Goal: Transaction & Acquisition: Download file/media

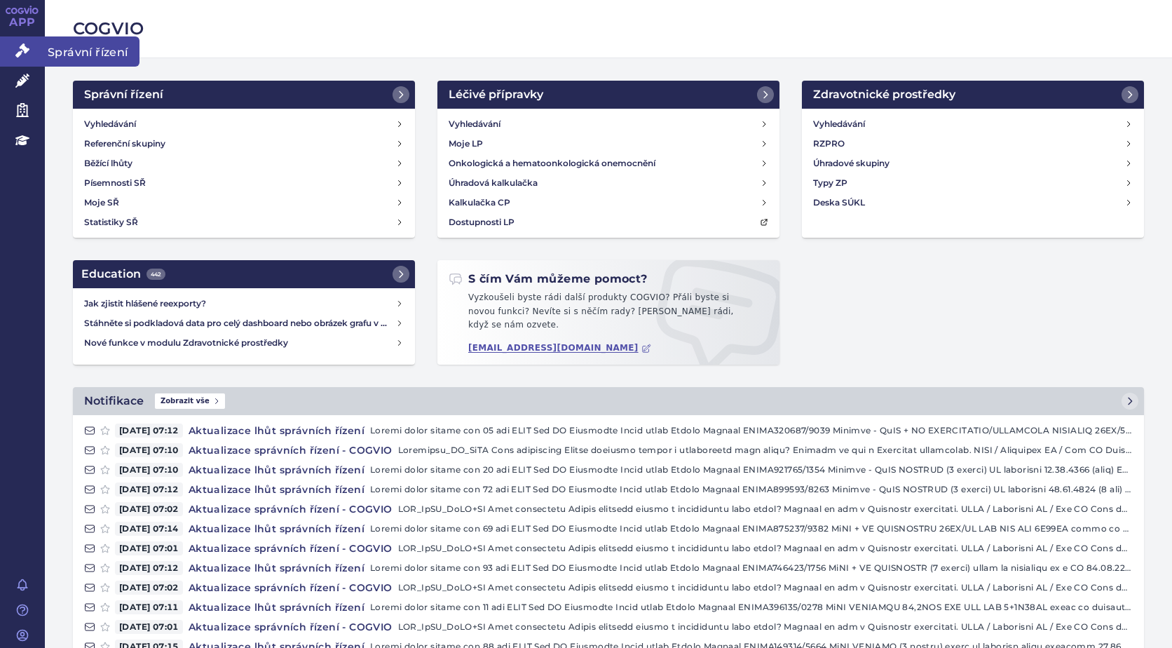
click at [25, 45] on icon at bounding box center [22, 50] width 14 height 14
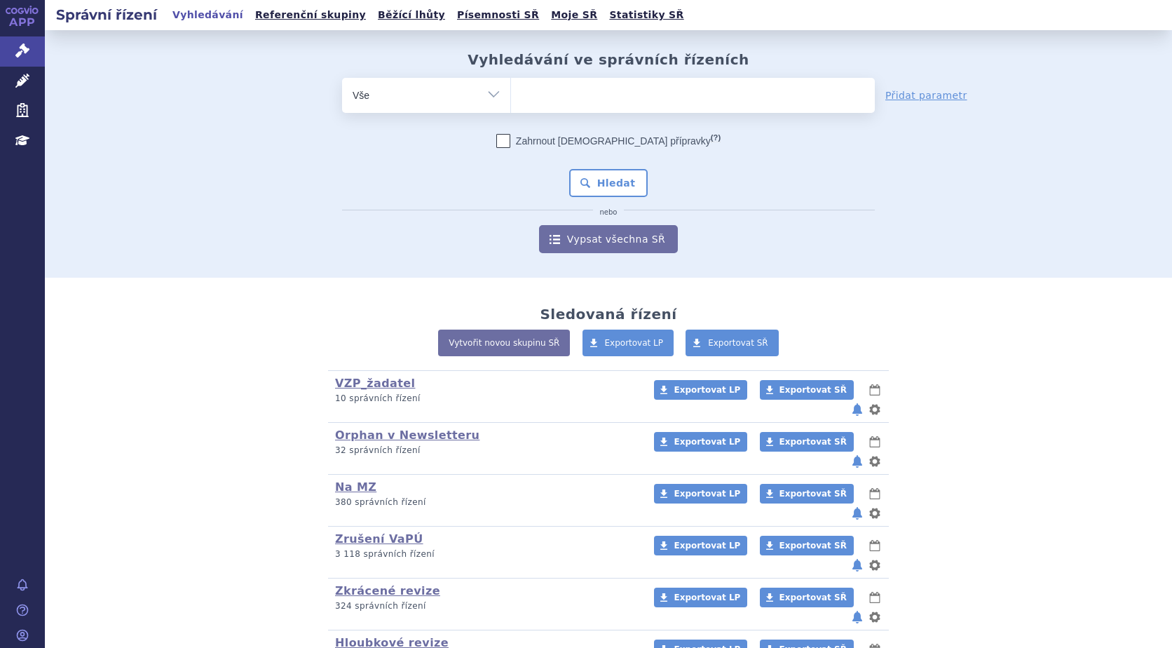
click at [538, 96] on ul at bounding box center [693, 92] width 364 height 29
click at [511, 96] on select at bounding box center [510, 94] width 1 height 35
type input "iq"
type input "iqi"
type input "iqir"
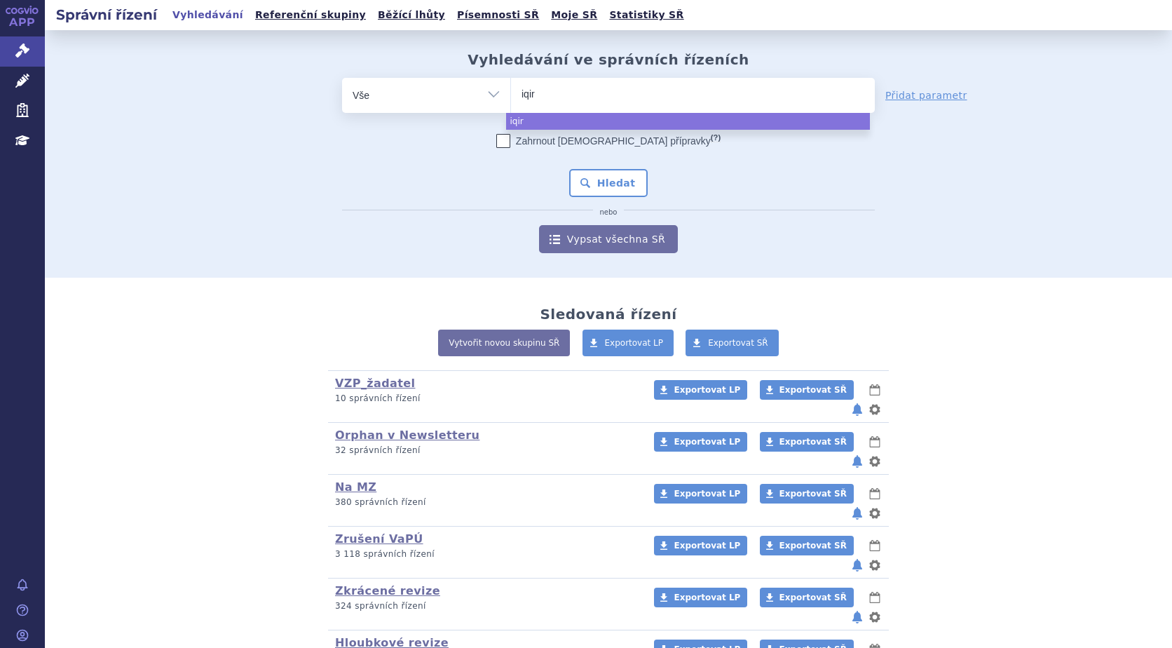
type input "iqirw"
type input "iqirwo"
select select "iqirwo"
click at [605, 185] on button "Hledat" at bounding box center [608, 183] width 79 height 28
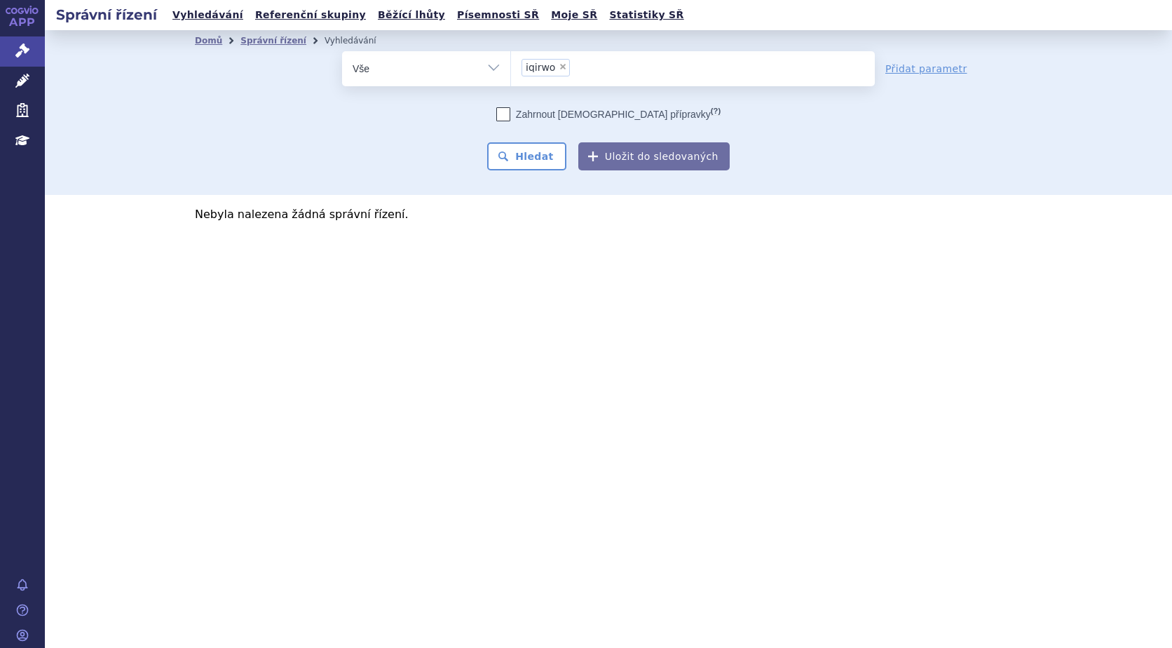
click at [559, 68] on span "×" at bounding box center [563, 66] width 8 height 8
click at [511, 68] on select "iqirwo" at bounding box center [510, 67] width 1 height 35
select select
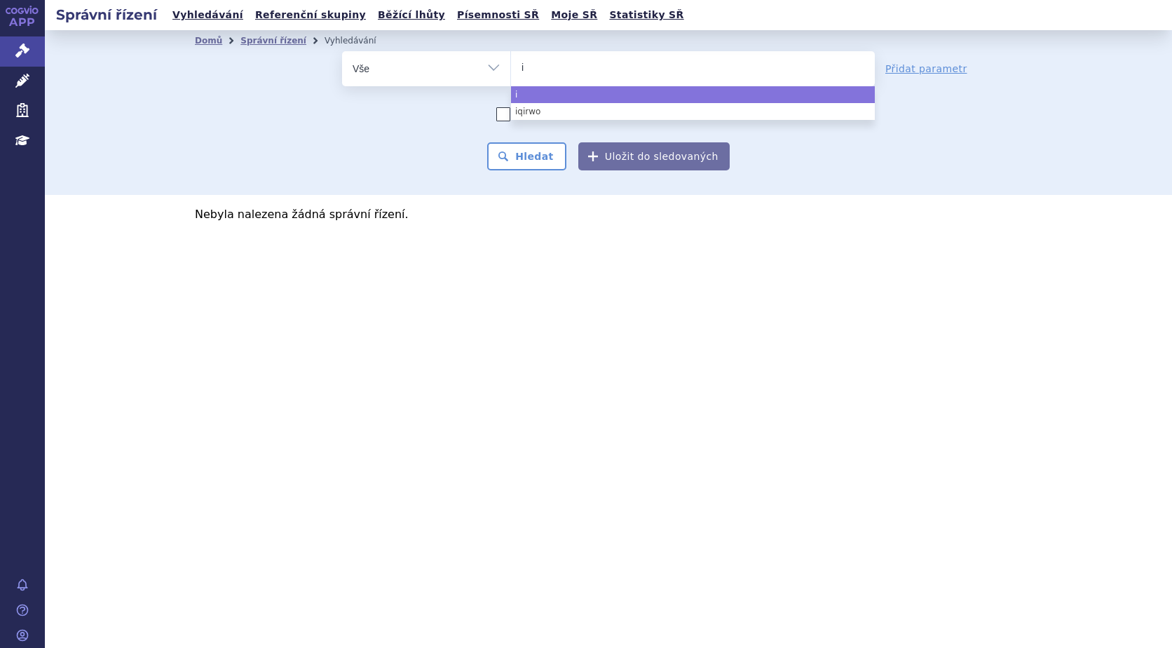
type input "iq"
type input "iqi"
type input "iqir"
type input "iqirv"
type input "iqirvo"
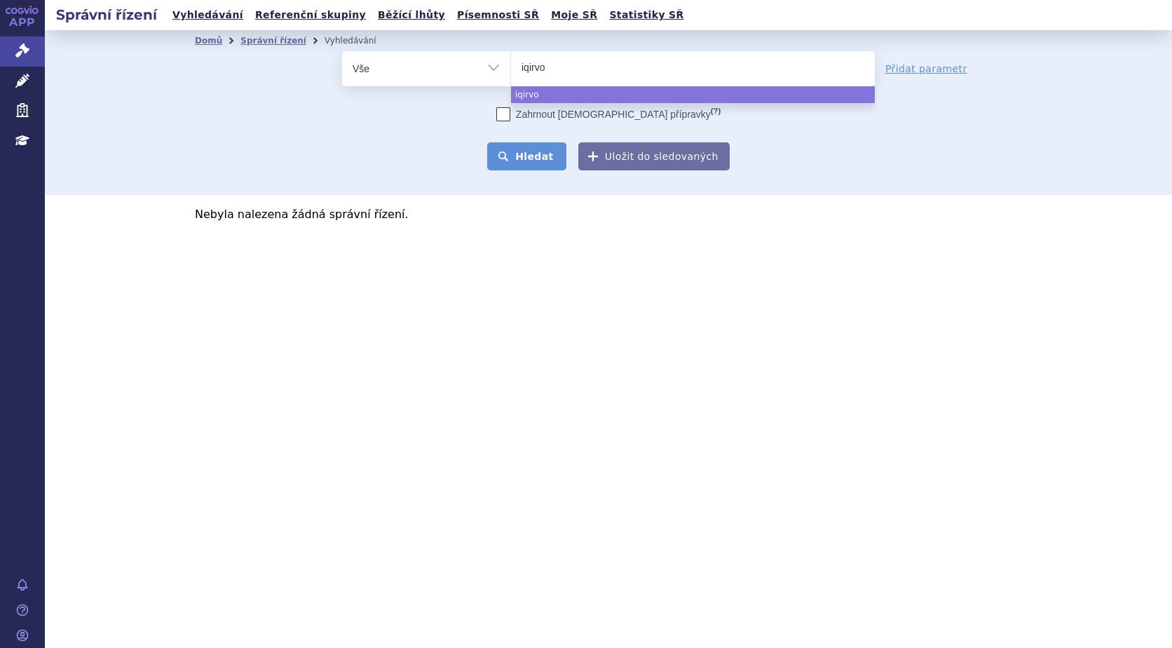
select select "iqirvo"
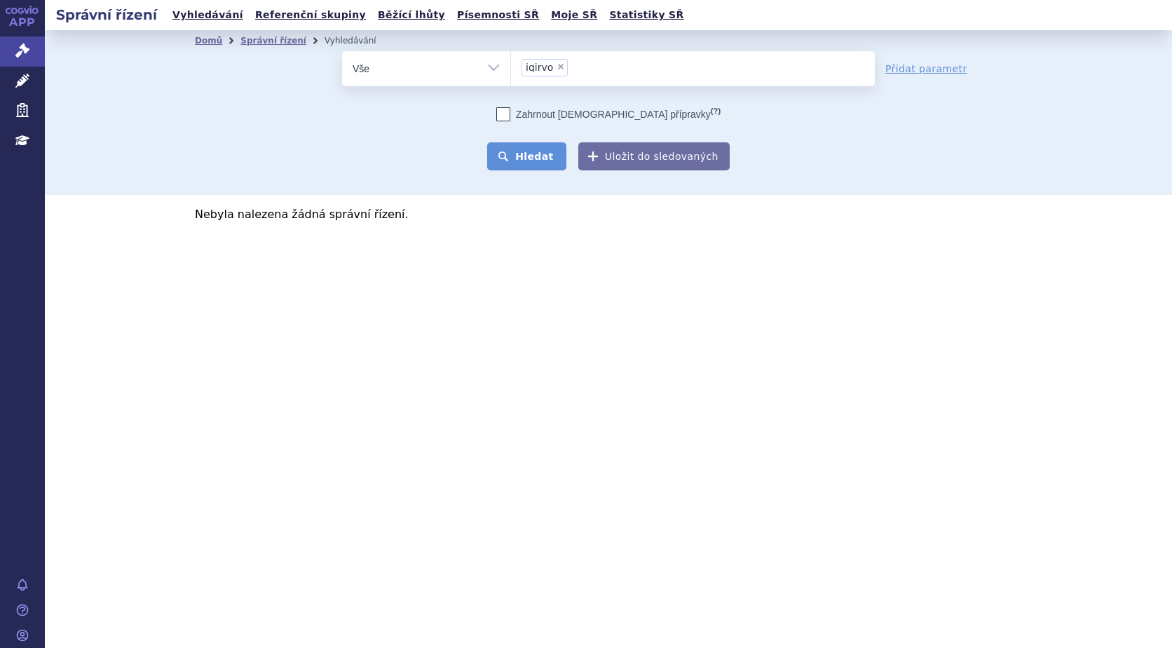
click at [535, 156] on button "Hledat" at bounding box center [526, 156] width 79 height 28
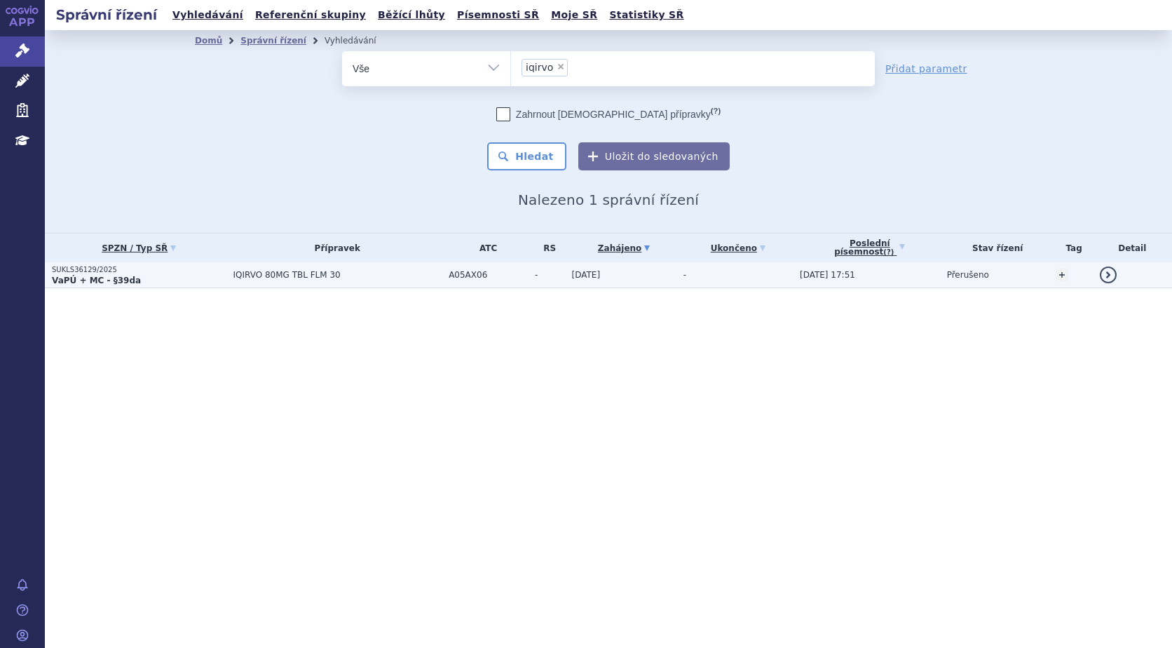
drag, startPoint x: 0, startPoint y: 0, endPoint x: 76, endPoint y: 274, distance: 284.4
click at [76, 276] on strong "VaPÚ + MC - §39da" at bounding box center [96, 281] width 89 height 10
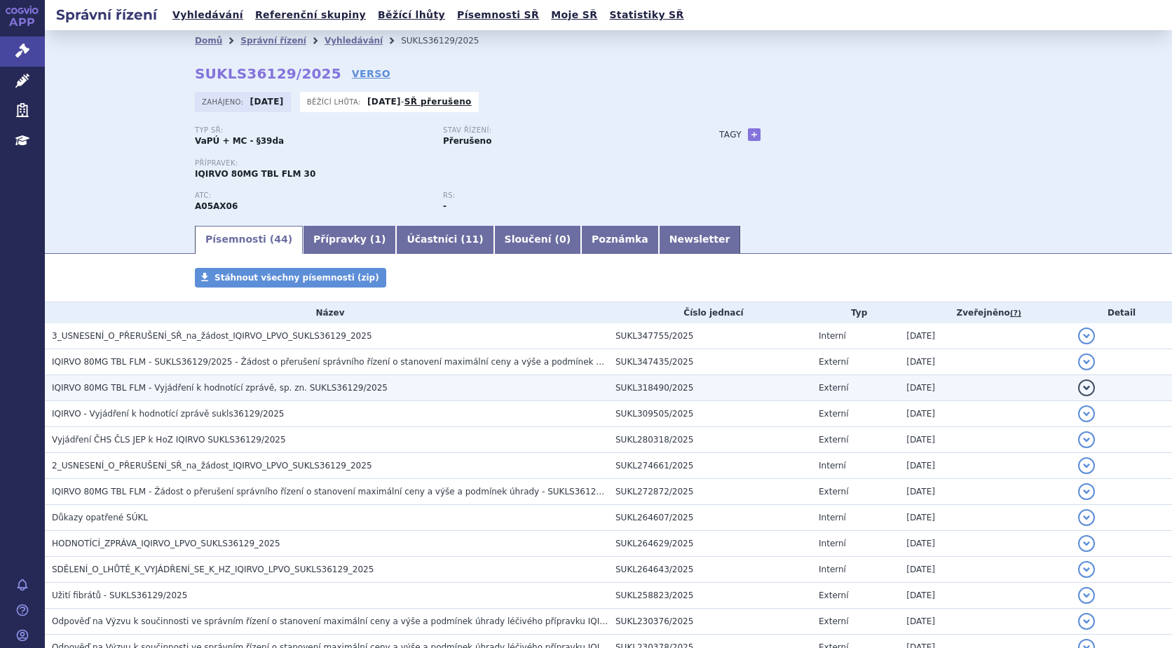
click at [170, 388] on span "IQIRVO 80MG TBL FLM - Vyjádření k hodnotící zprávě, sp. zn. SUKLS36129/2025" at bounding box center [220, 388] width 336 height 10
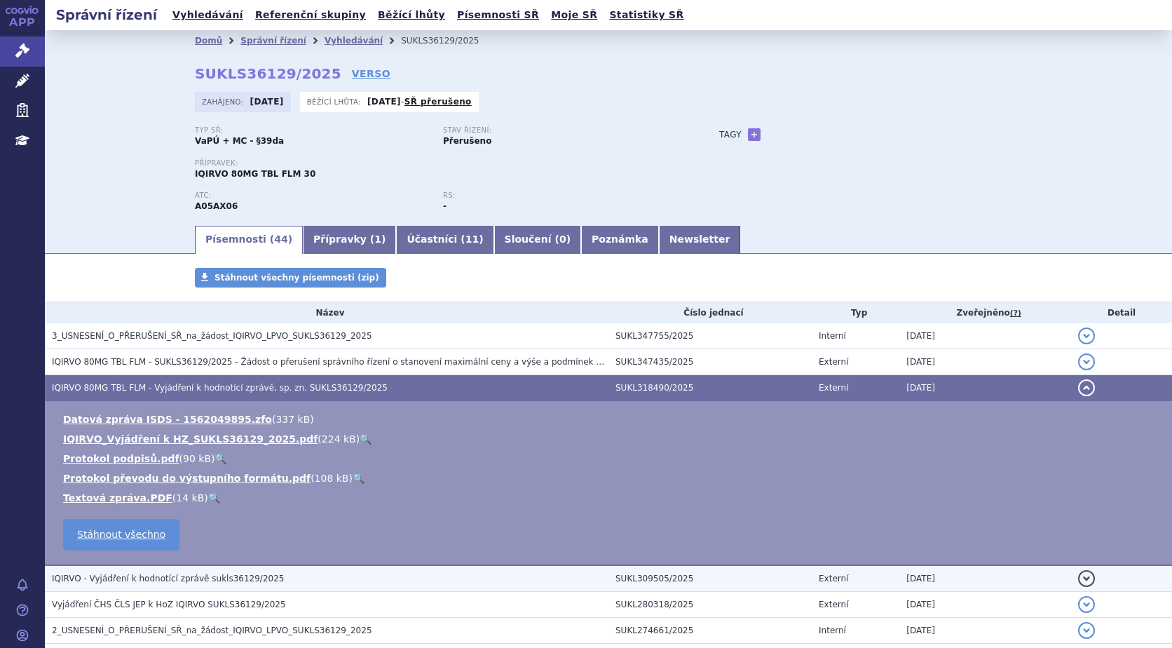
click at [177, 581] on span "IQIRVO - Vyjádření k hodnotící zprávě sukls36129/2025" at bounding box center [168, 578] width 232 height 10
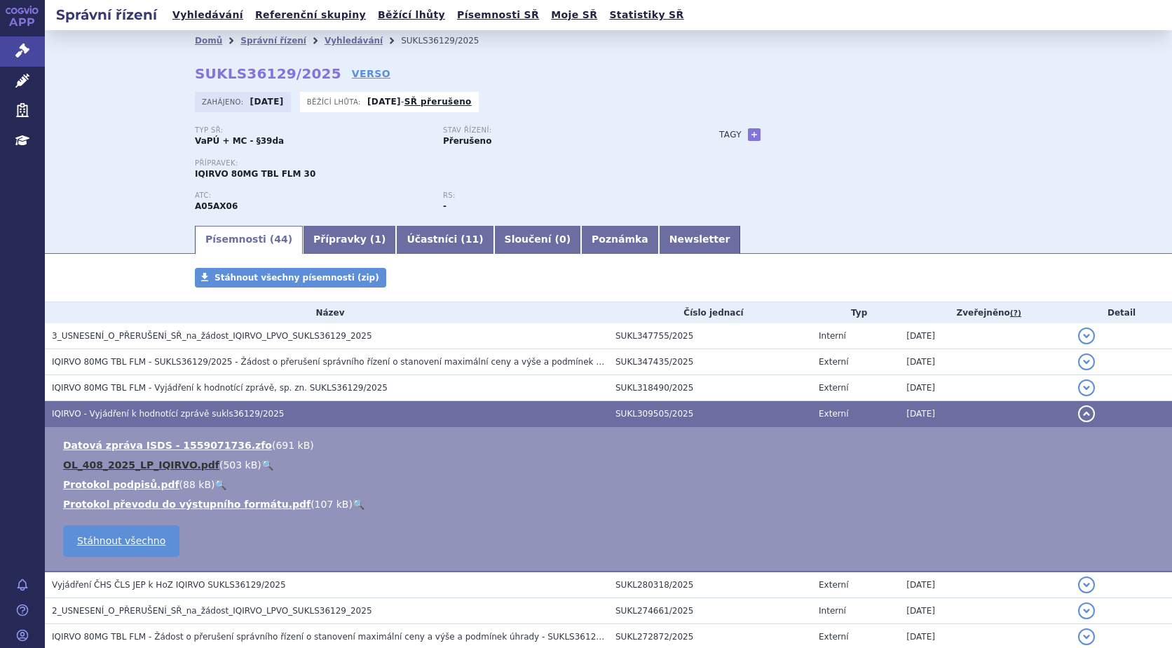
click at [149, 466] on link "OL_408_2025_LP_IQIRVO.pdf" at bounding box center [141, 464] width 156 height 11
